Goal: Task Accomplishment & Management: Complete application form

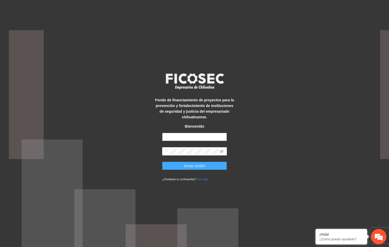
type input "**********"
click at [180, 168] on button "Iniciar sesión" at bounding box center [194, 166] width 65 height 8
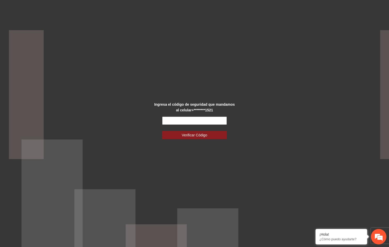
click at [188, 119] on input "text" at bounding box center [194, 121] width 65 height 8
type input "******"
click at [162, 131] on button "Verificar Código" at bounding box center [194, 135] width 65 height 8
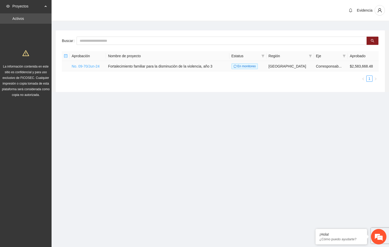
click at [85, 65] on link "No. 09-70/Jun-24" at bounding box center [86, 66] width 28 height 4
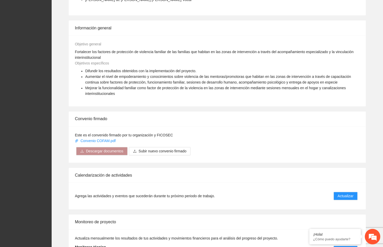
scroll to position [378, 0]
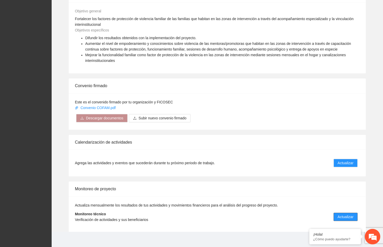
click at [339, 215] on span "Actualizar" at bounding box center [345, 217] width 16 height 6
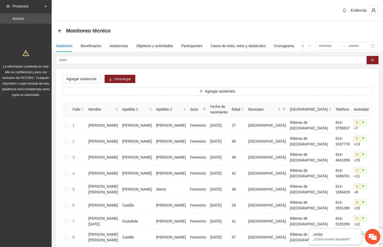
click at [16, 148] on div "Proyectos Activos La información contenida en este sitio es confidencial y para…" at bounding box center [26, 244] width 52 height 489
click at [95, 62] on input "text" at bounding box center [209, 60] width 301 height 6
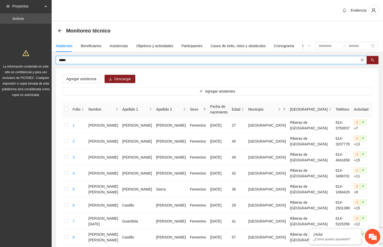
type input "*****"
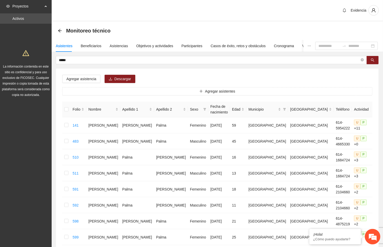
click at [214, 23] on div "Monitoreo técnico" at bounding box center [217, 30] width 331 height 19
click at [192, 12] on div "Evidencia" at bounding box center [217, 10] width 331 height 21
click at [259, 77] on div "Agregar asistencia Descargar Agregar asistentes Folio Nombre Apellido 1 Apellid…" at bounding box center [217, 199] width 322 height 261
click at [110, 188] on td "Aylin Paola" at bounding box center [103, 189] width 34 height 16
drag, startPoint x: 244, startPoint y: 16, endPoint x: 242, endPoint y: 2, distance: 14.8
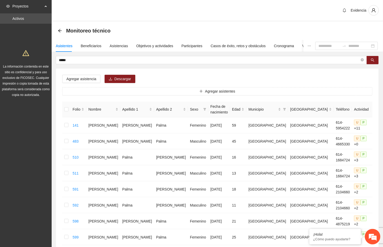
click at [244, 16] on div "Evidencia" at bounding box center [217, 10] width 331 height 21
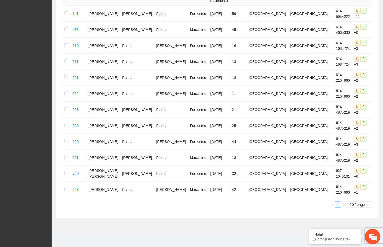
scroll to position [113, 0]
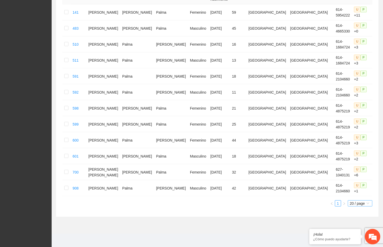
click at [361, 205] on span "20 / page" at bounding box center [360, 204] width 20 height 6
click at [308, 230] on em at bounding box center [308, 229] width 5 height 5
click at [361, 201] on span "20 / page" at bounding box center [360, 204] width 20 height 6
click at [354, 235] on div "100 / page" at bounding box center [360, 238] width 19 height 6
drag, startPoint x: 27, startPoint y: 61, endPoint x: 49, endPoint y: 50, distance: 24.9
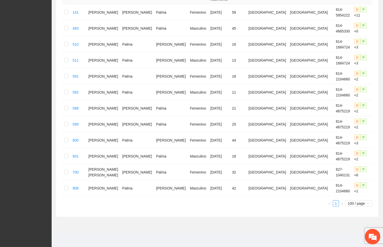
click at [27, 61] on div "Proyectos Activos La información contenida en este sitio es confidencial y para…" at bounding box center [26, 67] width 52 height 361
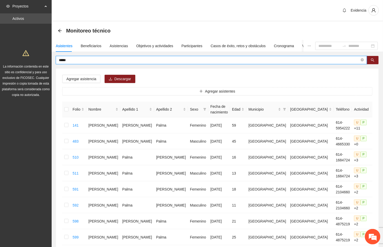
drag, startPoint x: 74, startPoint y: 60, endPoint x: 26, endPoint y: 55, distance: 48.8
click at [26, 55] on section "Proyectos Activos La información contenida en este sitio es confidencial y para…" at bounding box center [191, 180] width 383 height 361
click at [369, 57] on button "button" at bounding box center [372, 60] width 12 height 8
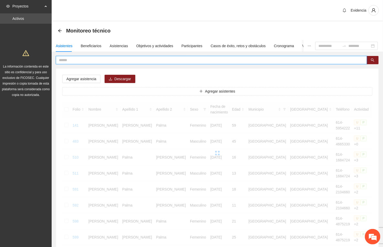
click at [182, 13] on div "Evidencia" at bounding box center [217, 10] width 331 height 21
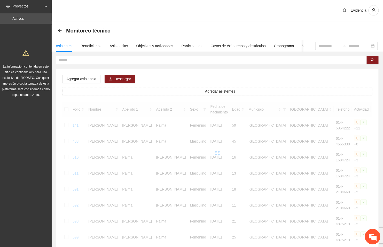
click at [139, 9] on div "Evidencia" at bounding box center [217, 10] width 331 height 21
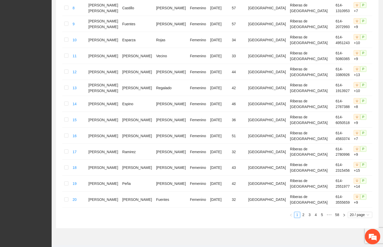
scroll to position [245, 0]
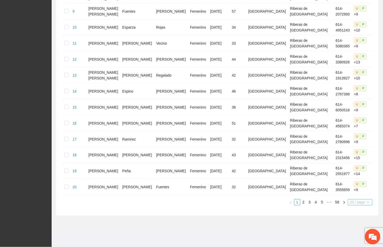
click at [361, 202] on span "20 / page" at bounding box center [360, 203] width 20 height 6
click at [353, 236] on div "100 / page" at bounding box center [360, 237] width 19 height 6
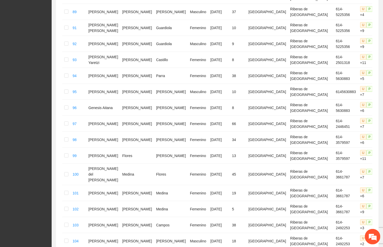
scroll to position [1534, 0]
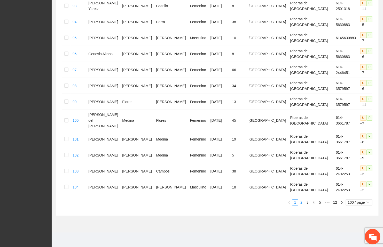
click at [301, 204] on link "2" at bounding box center [301, 203] width 6 height 6
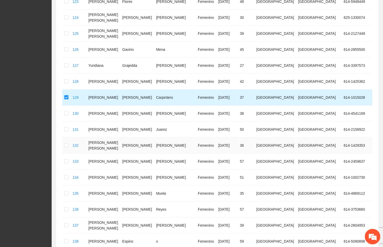
scroll to position [528, 0]
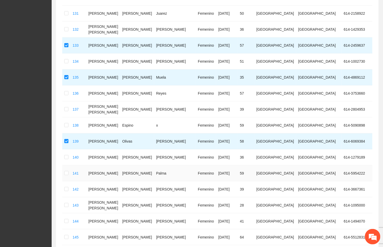
click at [63, 178] on td at bounding box center [66, 173] width 8 height 16
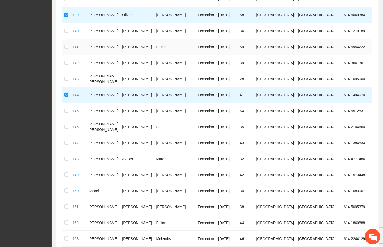
scroll to position [683, 0]
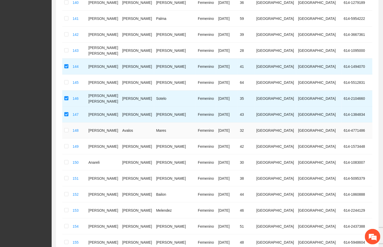
click at [70, 136] on td at bounding box center [66, 131] width 8 height 16
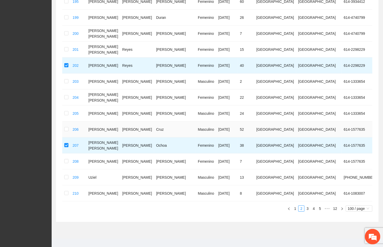
scroll to position [1534, 0]
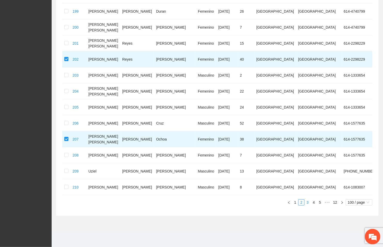
click at [306, 201] on link "3" at bounding box center [307, 203] width 6 height 6
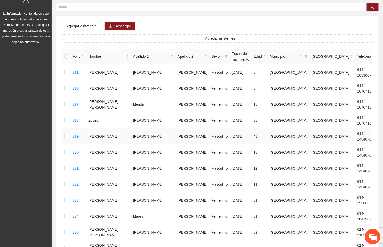
scroll to position [55, 0]
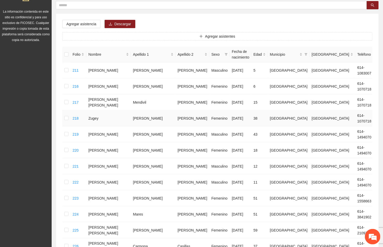
click at [70, 118] on td at bounding box center [66, 118] width 8 height 16
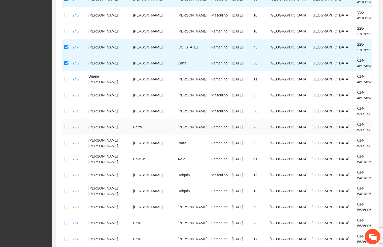
scroll to position [635, 0]
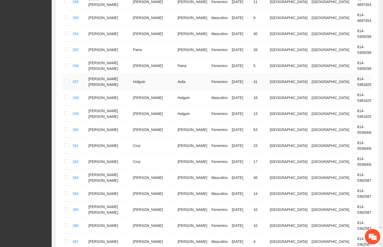
click at [69, 84] on td at bounding box center [66, 82] width 8 height 16
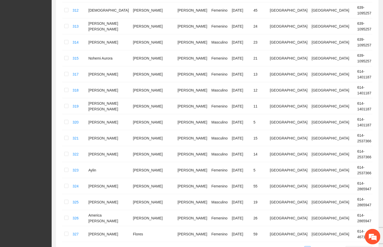
scroll to position [1534, 0]
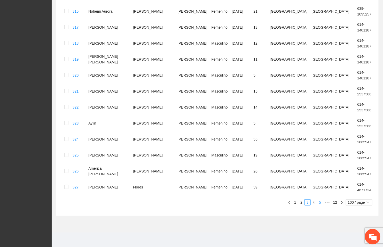
click at [318, 203] on link "5" at bounding box center [320, 203] width 6 height 6
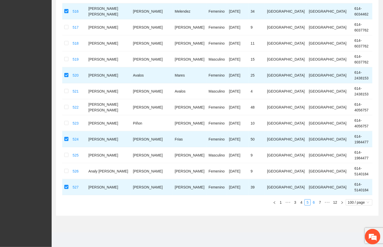
click at [313, 203] on link "6" at bounding box center [314, 203] width 6 height 6
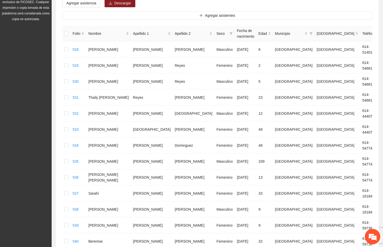
scroll to position [91, 0]
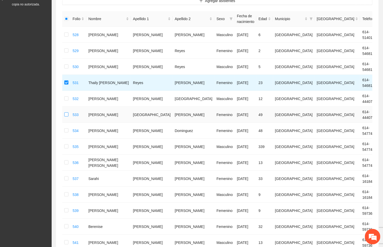
click at [69, 114] on td at bounding box center [66, 115] width 8 height 16
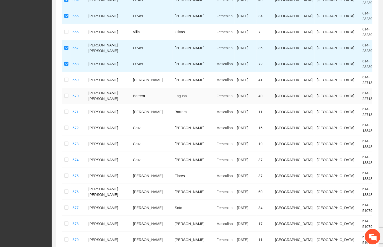
scroll to position [710, 0]
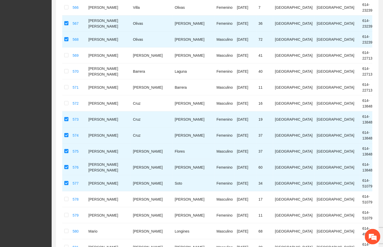
click at [16, 110] on div "Proyectos Activos La información contenida en este sitio es confidencial y para…" at bounding box center [26, 174] width 52 height 1769
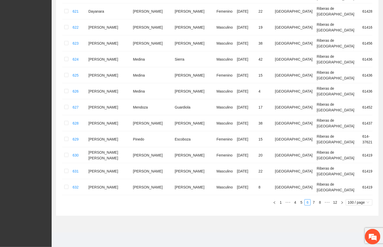
scroll to position [1534, 0]
click at [321, 202] on link "8" at bounding box center [320, 203] width 6 height 6
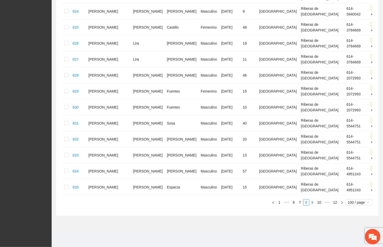
click at [311, 199] on li "9" at bounding box center [312, 202] width 6 height 6
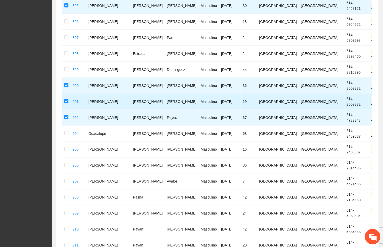
scroll to position [1069, 0]
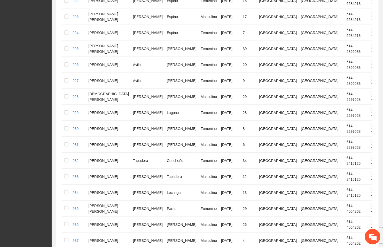
scroll to position [1534, 0]
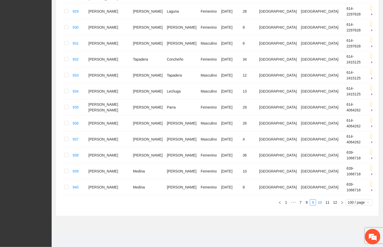
click at [321, 203] on link "10" at bounding box center [319, 203] width 7 height 6
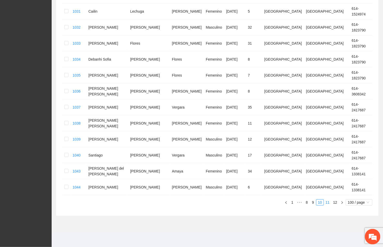
click at [328, 203] on link "11" at bounding box center [327, 203] width 7 height 6
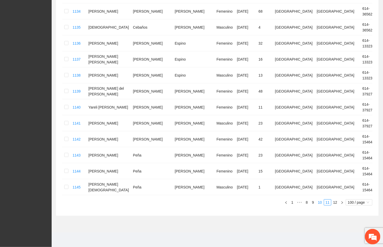
click at [318, 204] on link "10" at bounding box center [319, 203] width 7 height 6
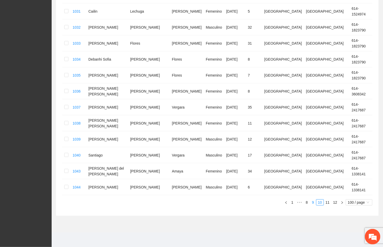
click at [313, 202] on link "9" at bounding box center [313, 203] width 6 height 6
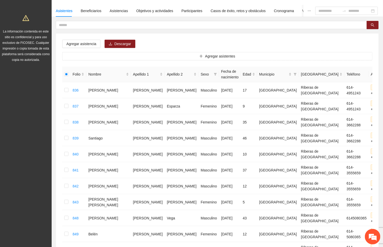
scroll to position [0, 0]
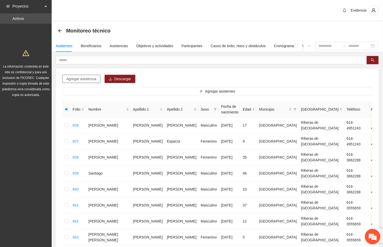
click at [78, 78] on span "Agregar asistencia" at bounding box center [81, 79] width 30 height 6
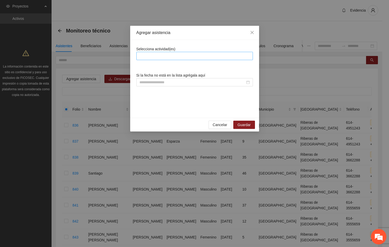
click at [192, 55] on div at bounding box center [195, 56] width 114 height 6
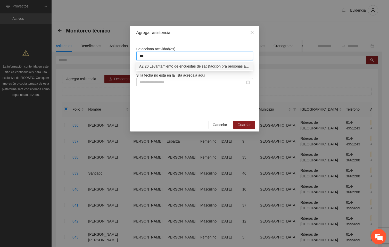
type input "****"
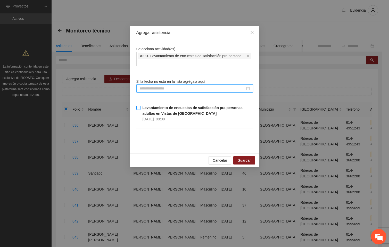
click at [148, 108] on strong "Levantamiento de encuestas de satisfacción pra personas adultas en Vistas de Ce…" at bounding box center [193, 111] width 100 height 10
click at [252, 160] on button "Guardar" at bounding box center [243, 160] width 21 height 8
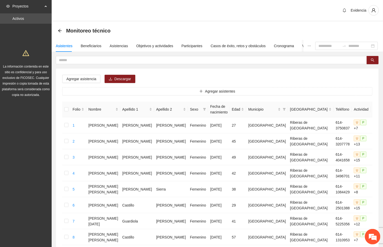
click at [324, 12] on div "Evidencia" at bounding box center [217, 10] width 331 height 21
click at [16, 147] on div "Proyectos Activos La información contenida en este sitio es confidencial y para…" at bounding box center [26, 244] width 52 height 489
click at [148, 2] on div "Evidencia" at bounding box center [217, 10] width 331 height 21
click at [284, 13] on div "Evidencia" at bounding box center [217, 10] width 331 height 21
click at [186, 5] on div "Evidencia" at bounding box center [217, 10] width 331 height 21
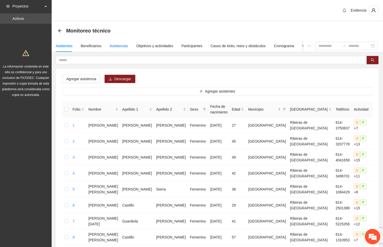
click at [117, 46] on div "Asistencias" at bounding box center [119, 46] width 18 height 6
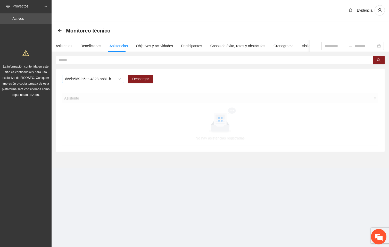
click at [119, 78] on span "d66b6fd9-b6ec-4828-ab81-b45f232f7914" at bounding box center [93, 79] width 56 height 8
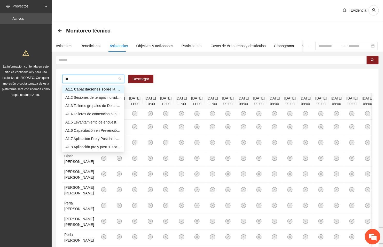
type input "***"
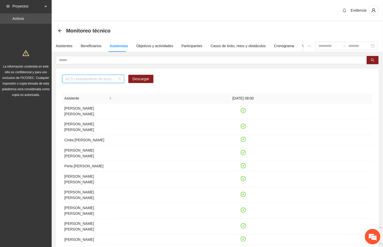
click at [88, 82] on span "A1.5 Levantamiento de encuestas de satisfacción para mentoras/promotoras en Pun…" at bounding box center [93, 79] width 56 height 8
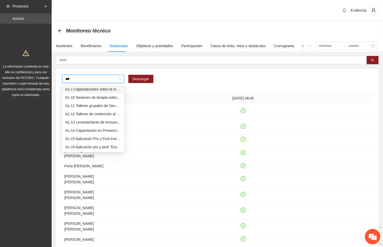
type input "****"
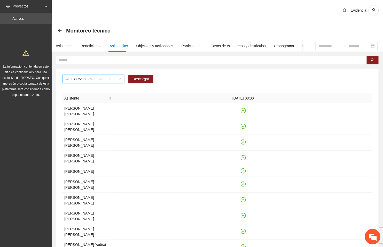
click at [61, 78] on div "A1.13 Levantamiento de encuestas de satisfacción para mentoras/promotoras en Vi…" at bounding box center [217, 235] width 322 height 333
click at [71, 77] on span "A1.13 Levantamiento de encuestas de satisfacción para mentoras/promotoras en Vi…" at bounding box center [93, 79] width 56 height 8
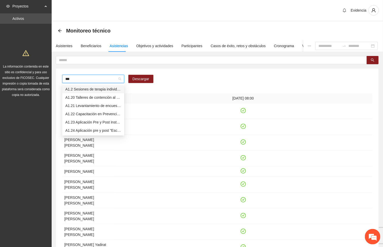
type input "****"
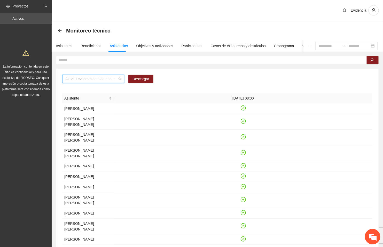
click at [78, 78] on span "A1.21 Levantamiento de encuestas de satisfacción para mentoras/promotoras en Ri…" at bounding box center [93, 79] width 56 height 8
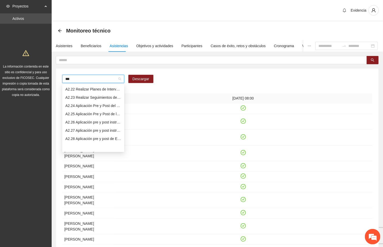
scroll to position [4, 0]
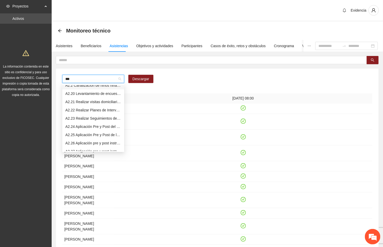
type input "****"
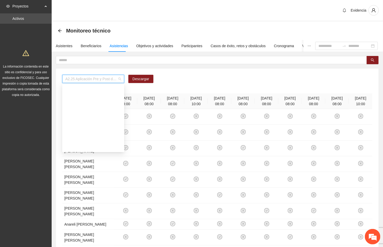
click at [88, 78] on span "A2.25 Aplicación Pre y Post de la Encuesta de Factores Protectores en Español -…" at bounding box center [93, 79] width 56 height 8
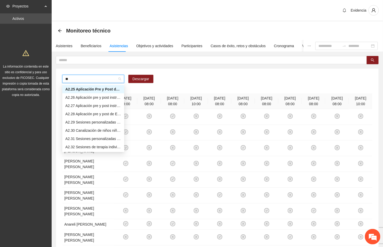
type input "***"
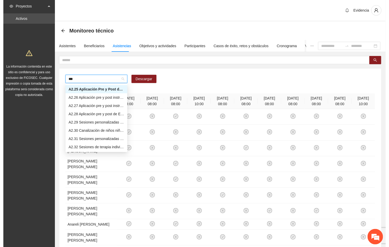
scroll to position [0, 0]
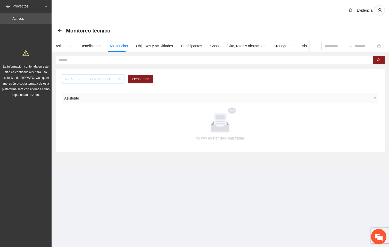
click at [88, 78] on span "A2.5 Levantamiento de encuestas de satisfacción para personas adultas en Punta …" at bounding box center [93, 79] width 56 height 8
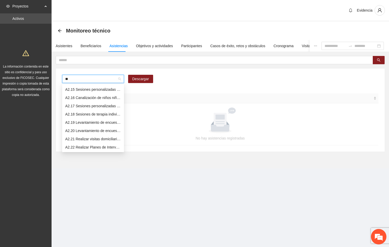
scroll to position [33, 0]
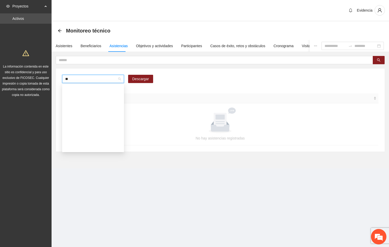
type input "***"
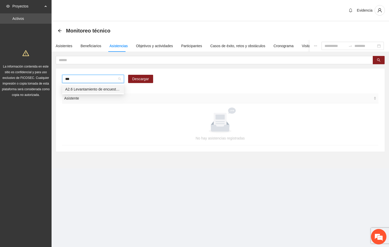
scroll to position [0, 0]
click at [82, 80] on span "A2.6 Levantamiento de encuestas de satisfacción para niños, niñas y adolescente…" at bounding box center [93, 79] width 56 height 8
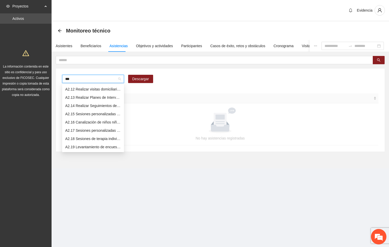
scroll to position [25, 0]
type input "****"
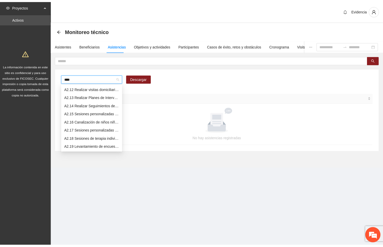
scroll to position [0, 0]
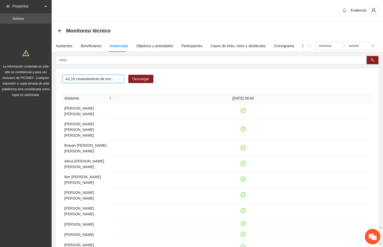
click at [82, 80] on span "A2.19 Levantamiento de encuestas de satisfacción para niños, niñas y adolescent…" at bounding box center [93, 79] width 56 height 8
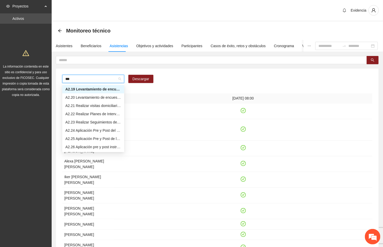
scroll to position [25, 0]
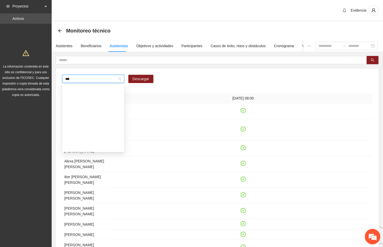
type input "****"
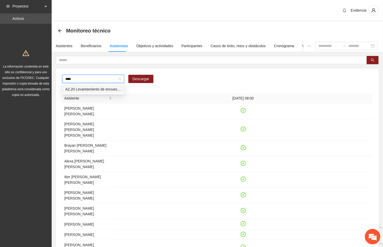
scroll to position [0, 0]
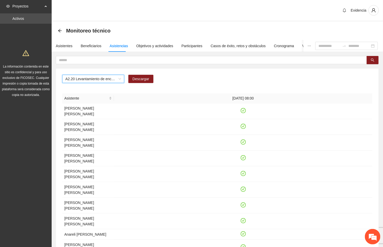
click at [84, 80] on span "A2.20 Levantamiento de encuestas de satisfacción pra personas adultas en Vistas…" at bounding box center [93, 79] width 56 height 8
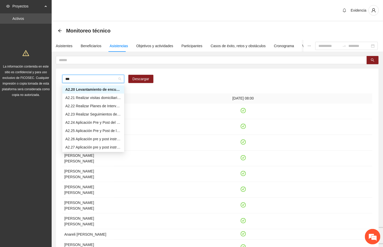
scroll to position [25, 0]
type input "****"
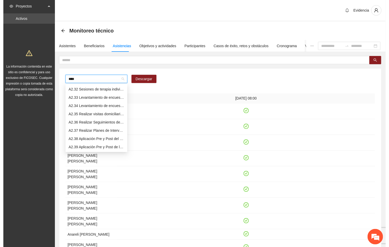
scroll to position [0, 0]
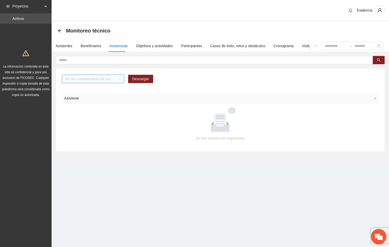
click at [84, 80] on span "A2.34 Levantamiento de encuestas de satisfacción para niños, niñas y adolescent…" at bounding box center [93, 79] width 56 height 8
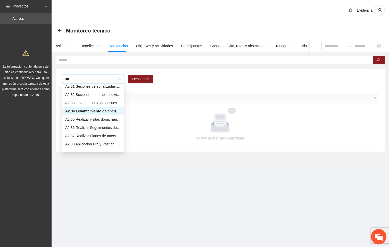
type input "****"
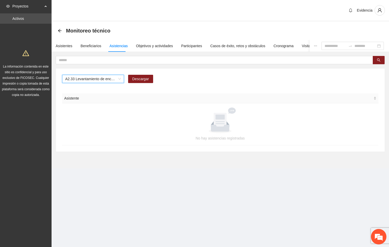
click at [169, 13] on div "Evidencia" at bounding box center [221, 10] width 338 height 21
